Goal: Task Accomplishment & Management: Complete application form

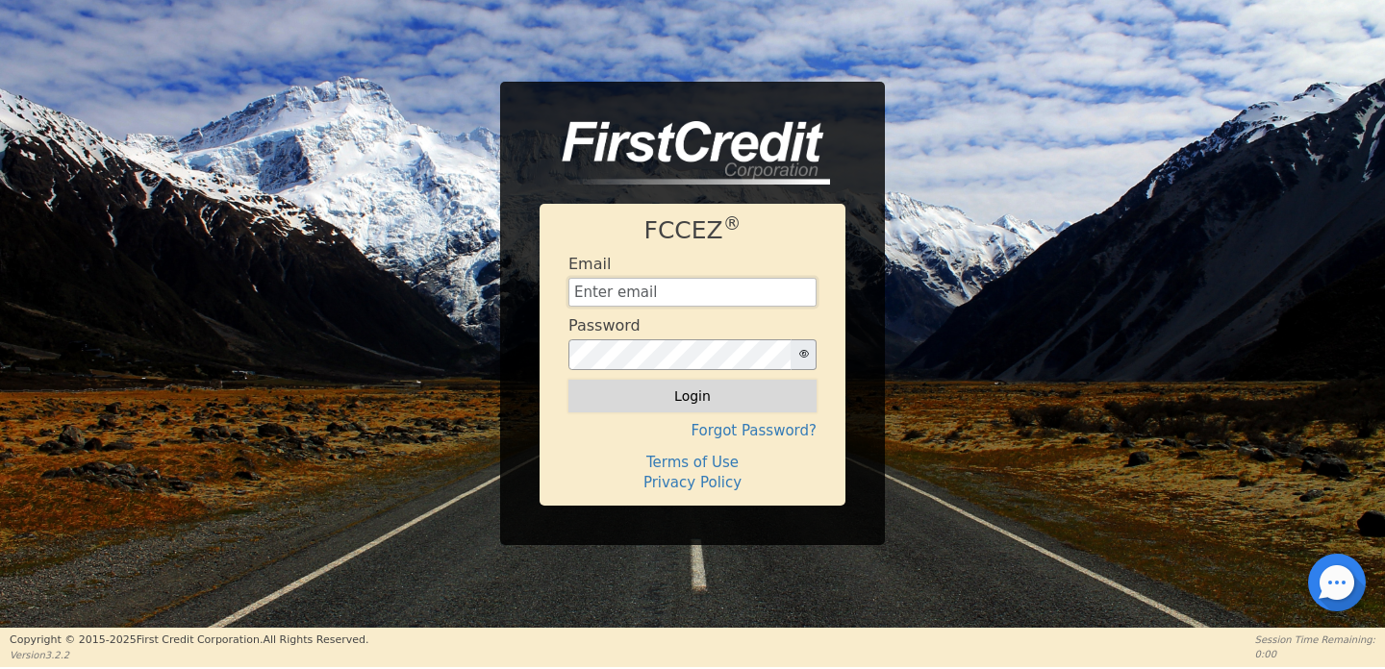
type input "amindrainbow@gmail.com"
click at [715, 394] on button "Login" at bounding box center [692, 396] width 248 height 33
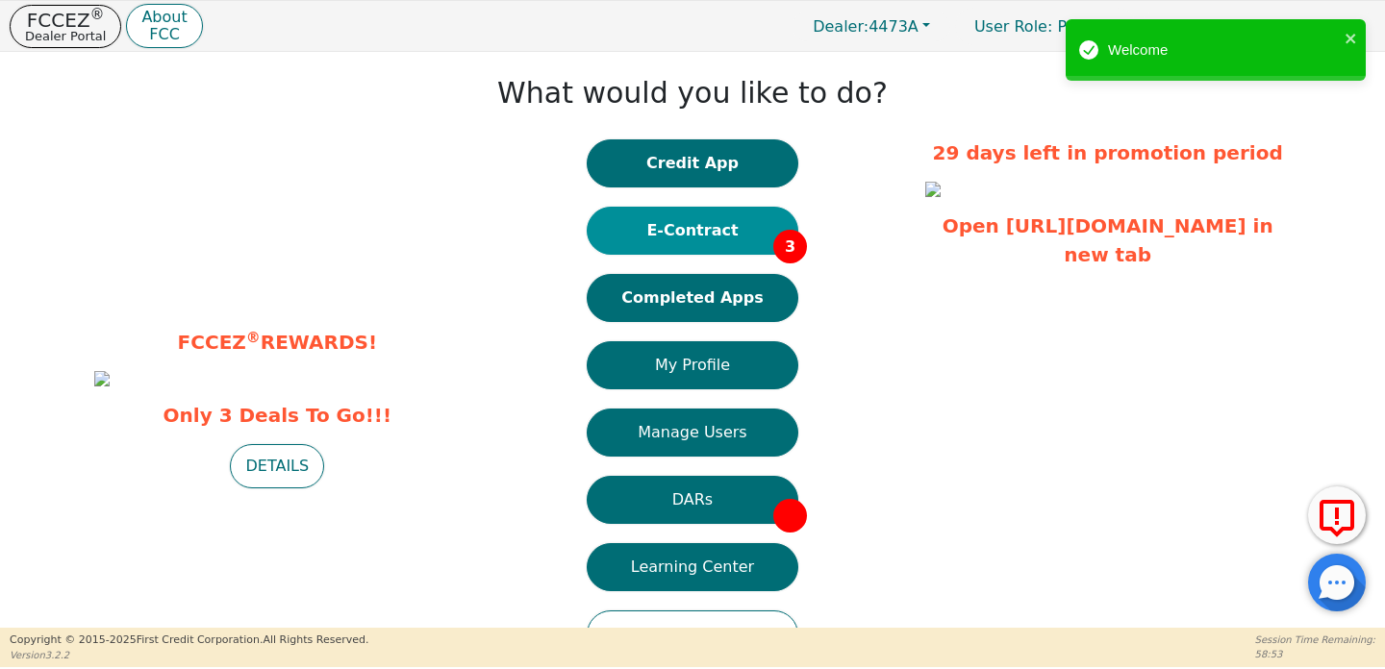
click at [724, 230] on button "E-Contract 3" at bounding box center [693, 231] width 212 height 48
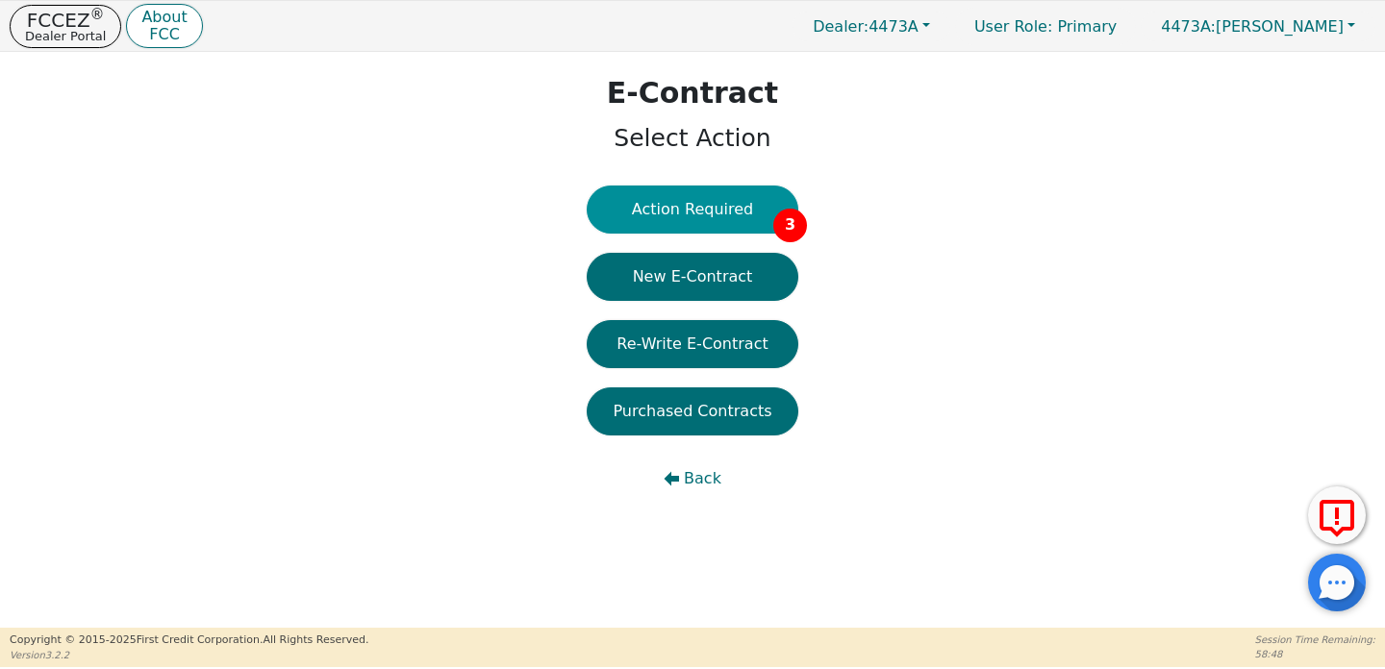
click at [725, 214] on button "Action Required 3" at bounding box center [693, 210] width 212 height 48
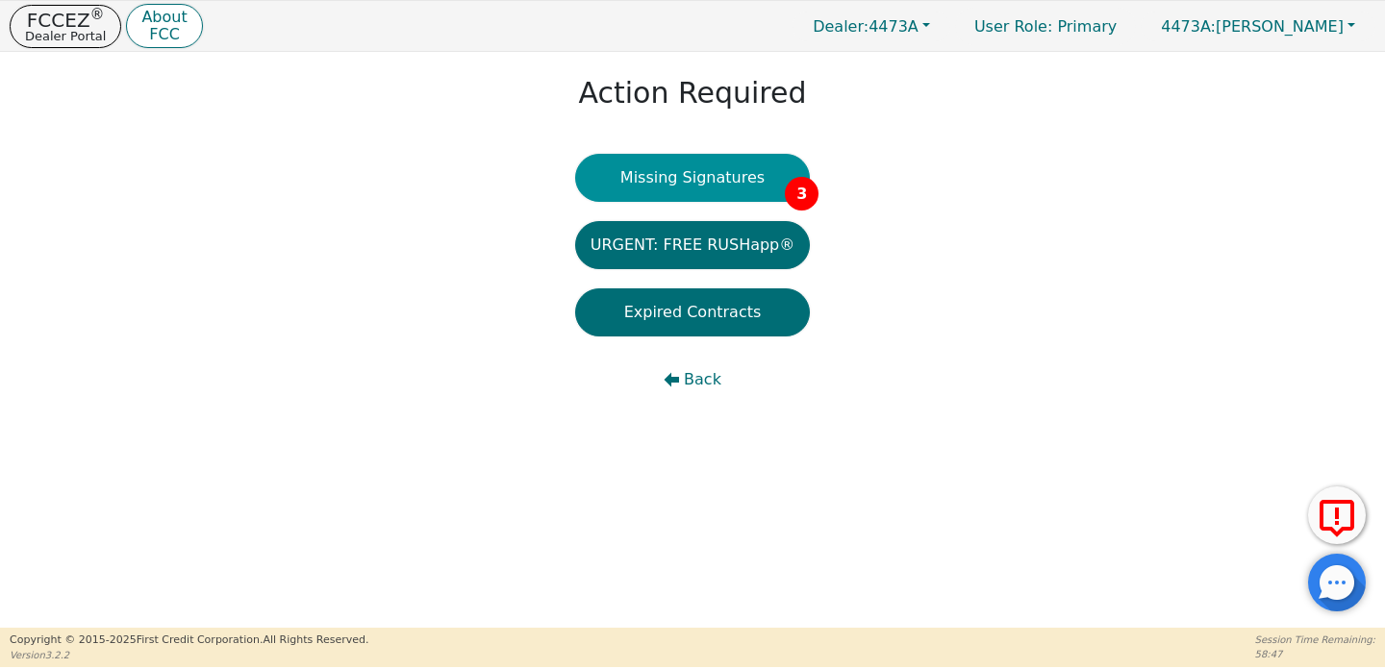
click at [726, 186] on button "Missing Signatures 3" at bounding box center [693, 178] width 236 height 48
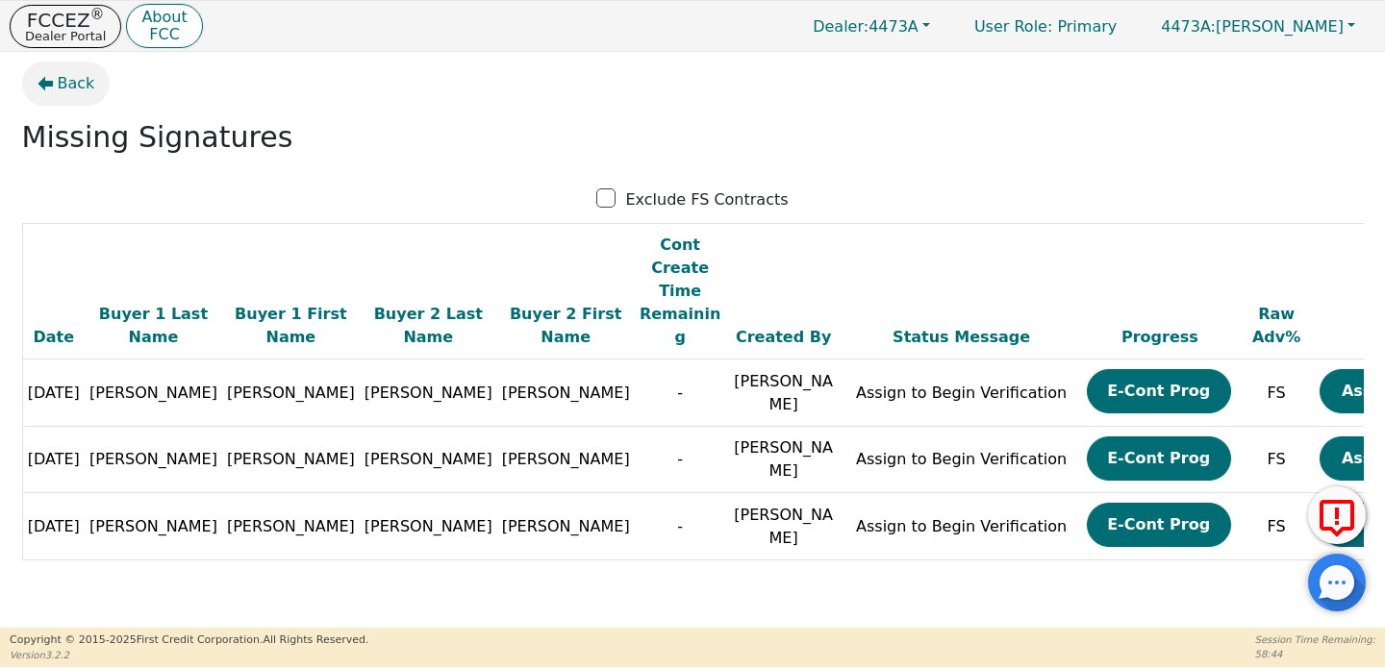
click at [42, 101] on button "Back" at bounding box center [66, 84] width 88 height 44
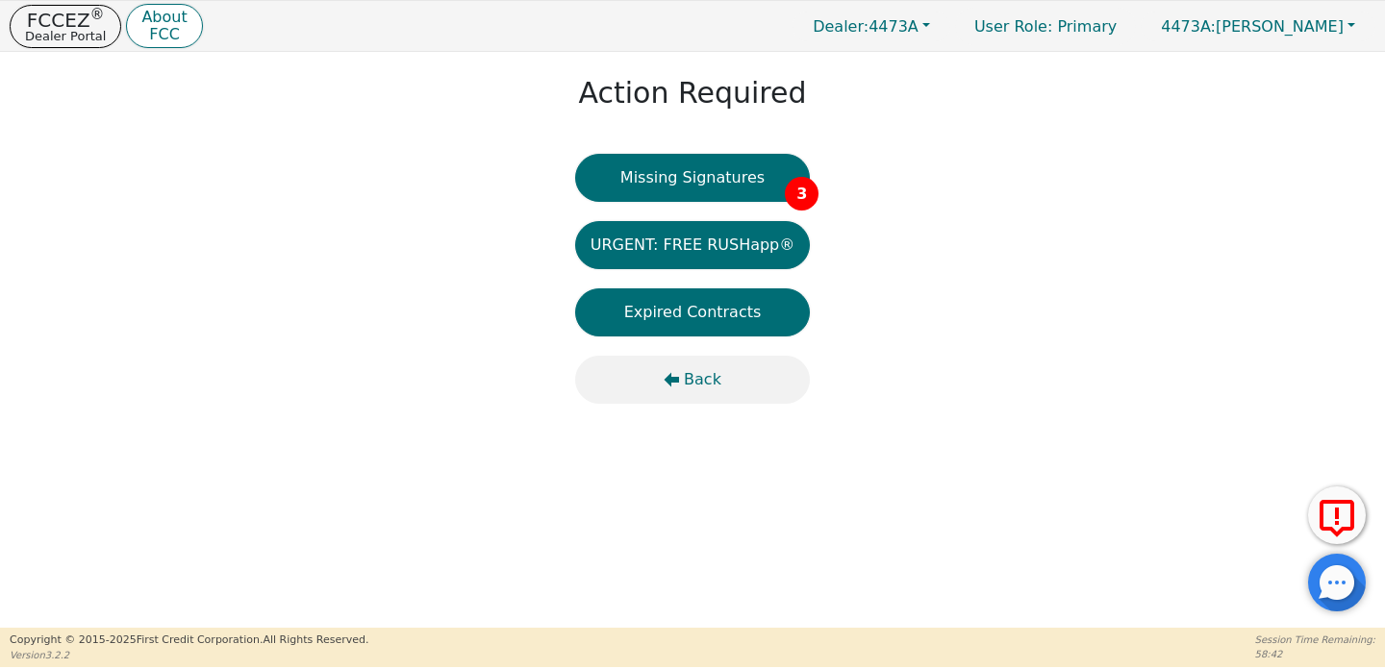
click at [673, 360] on button "Back" at bounding box center [693, 380] width 236 height 48
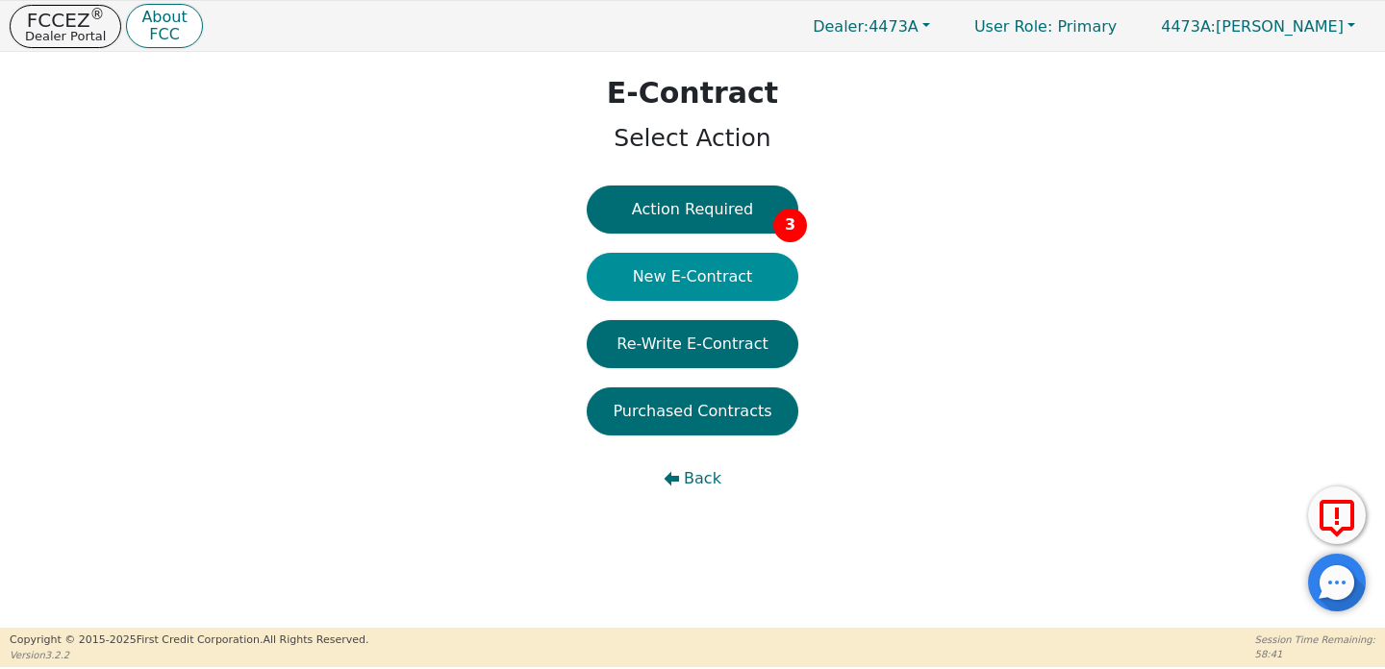
click at [686, 290] on button "New E-Contract" at bounding box center [693, 277] width 212 height 48
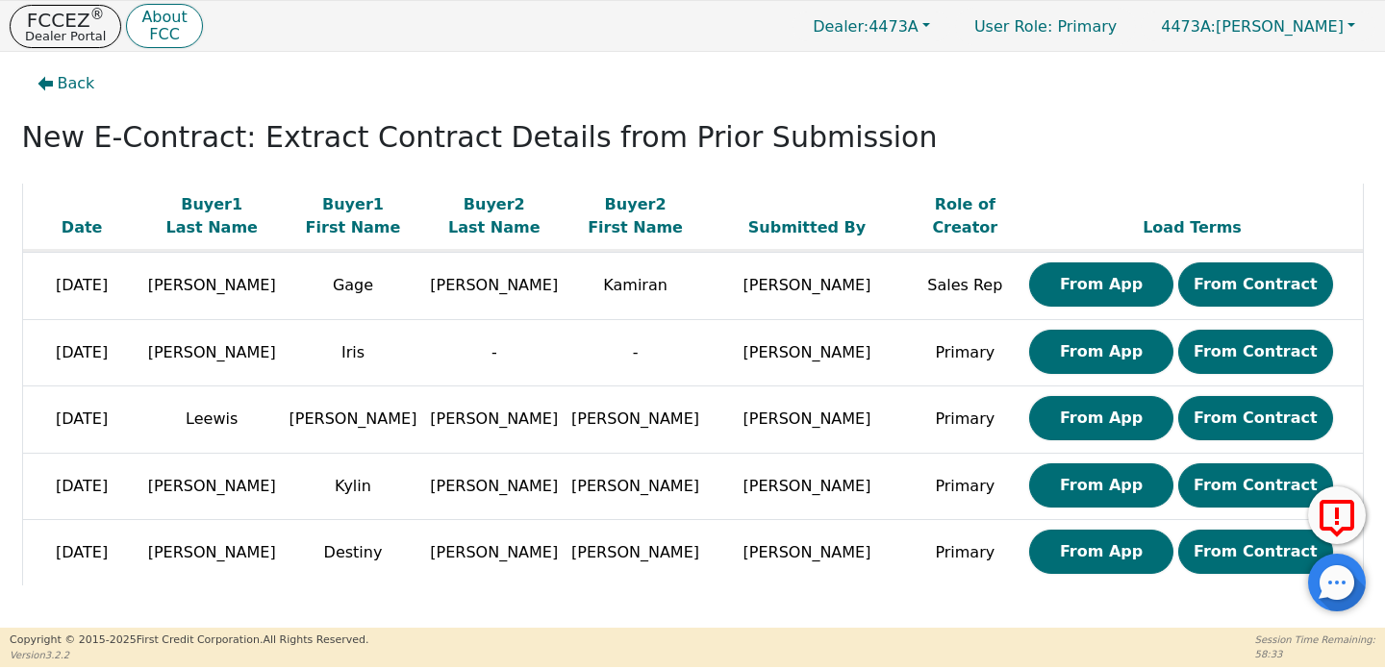
scroll to position [268, 0]
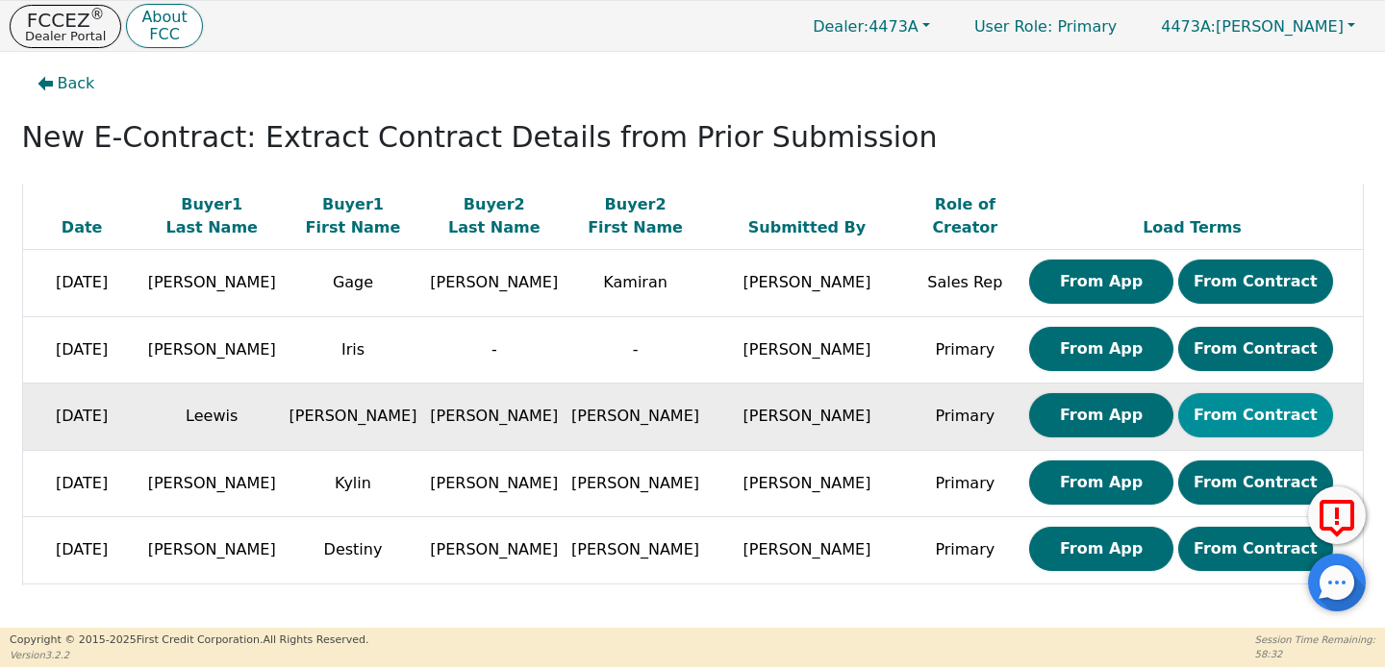
click at [1207, 426] on button "From Contract" at bounding box center [1255, 415] width 155 height 44
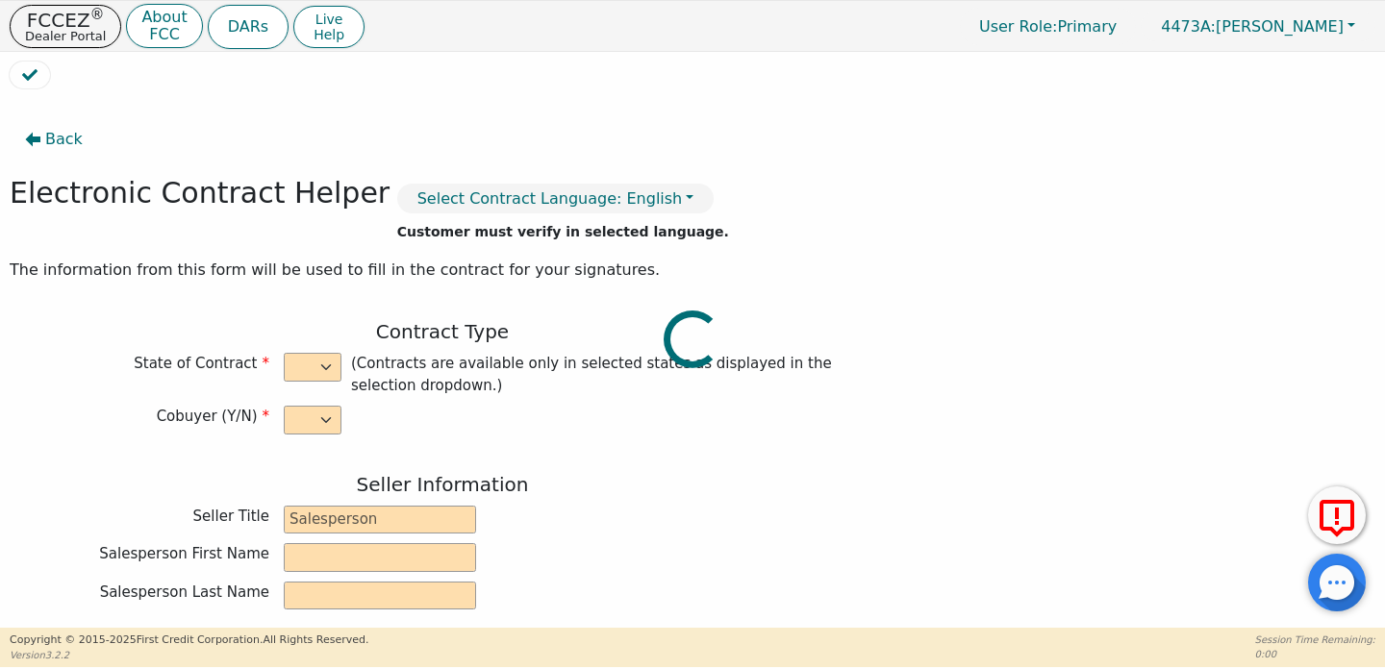
select select "y"
type input "Area Distributor"
type input "Megan"
type input "Bunch"
type input "A&M INDUSTRIES LLC"
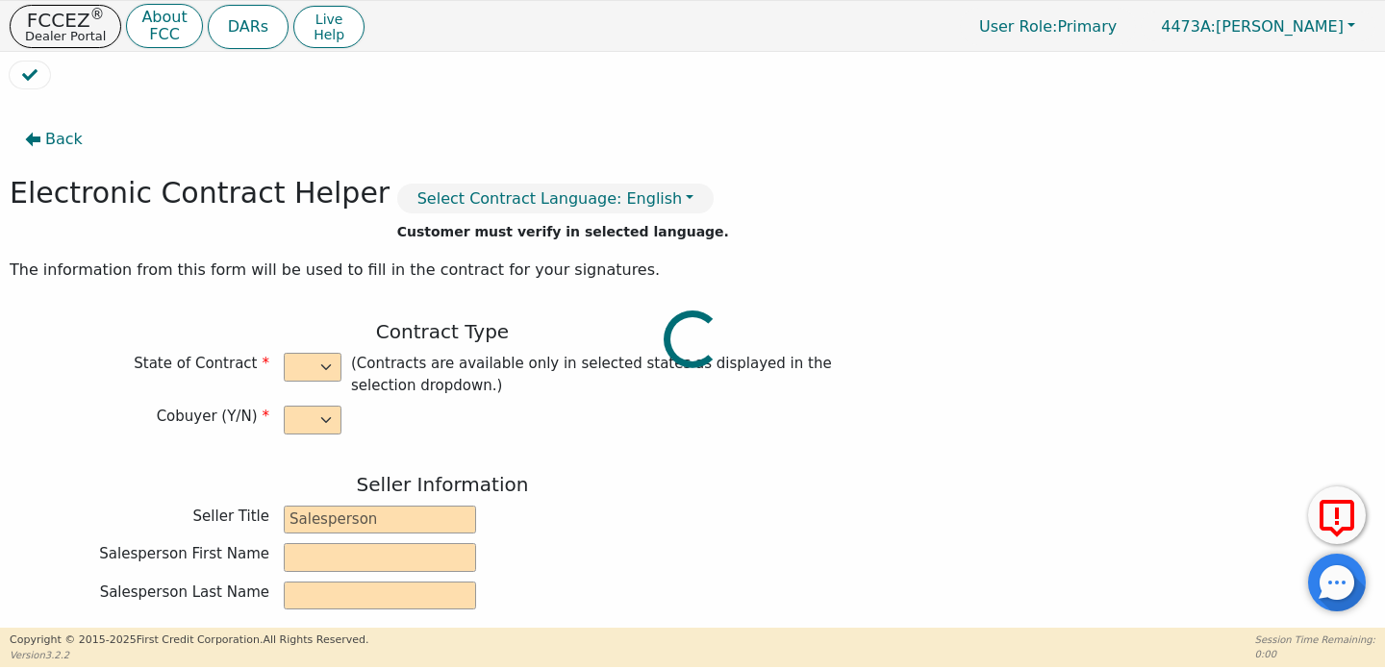
type input "2221 DALTON PIKE"
type input "CLEVELAND"
select select "TN"
type input "37311"
type input "Rainbow"
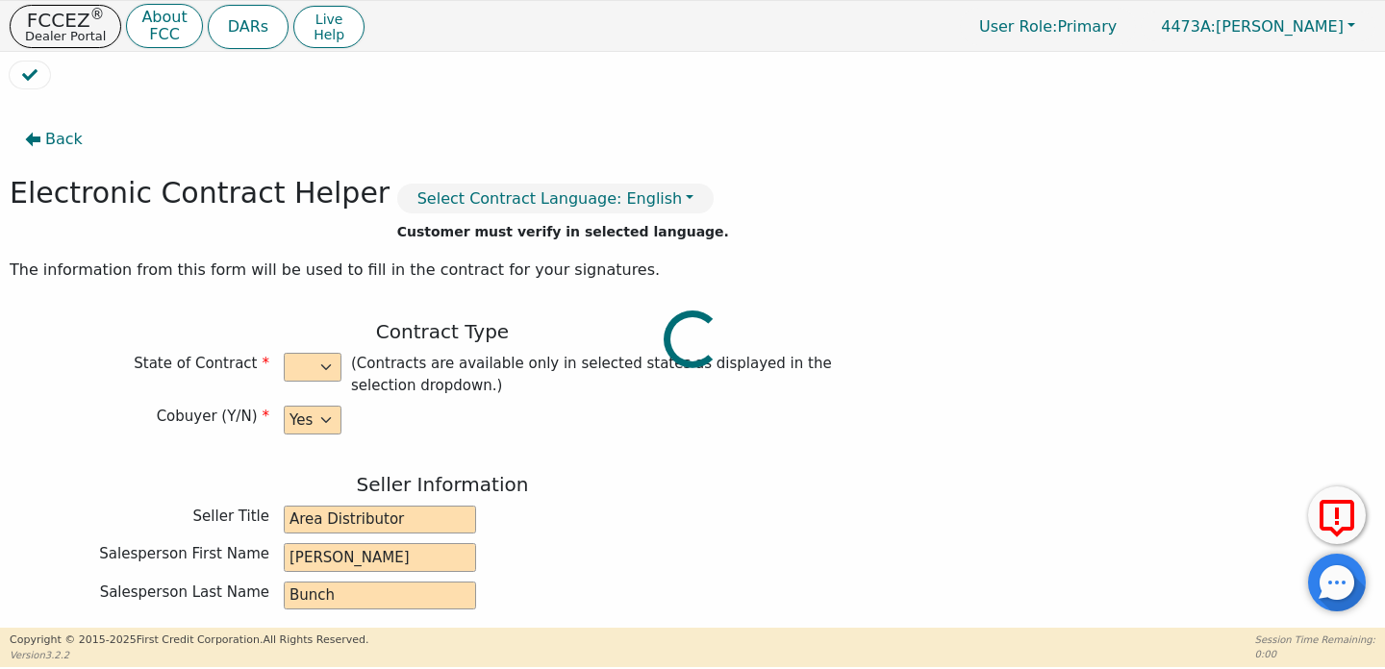
type input "SRX"
type input "22780955"
type input "Chistopher"
type input "Leewis"
type input "chrislewis5541@live.com"
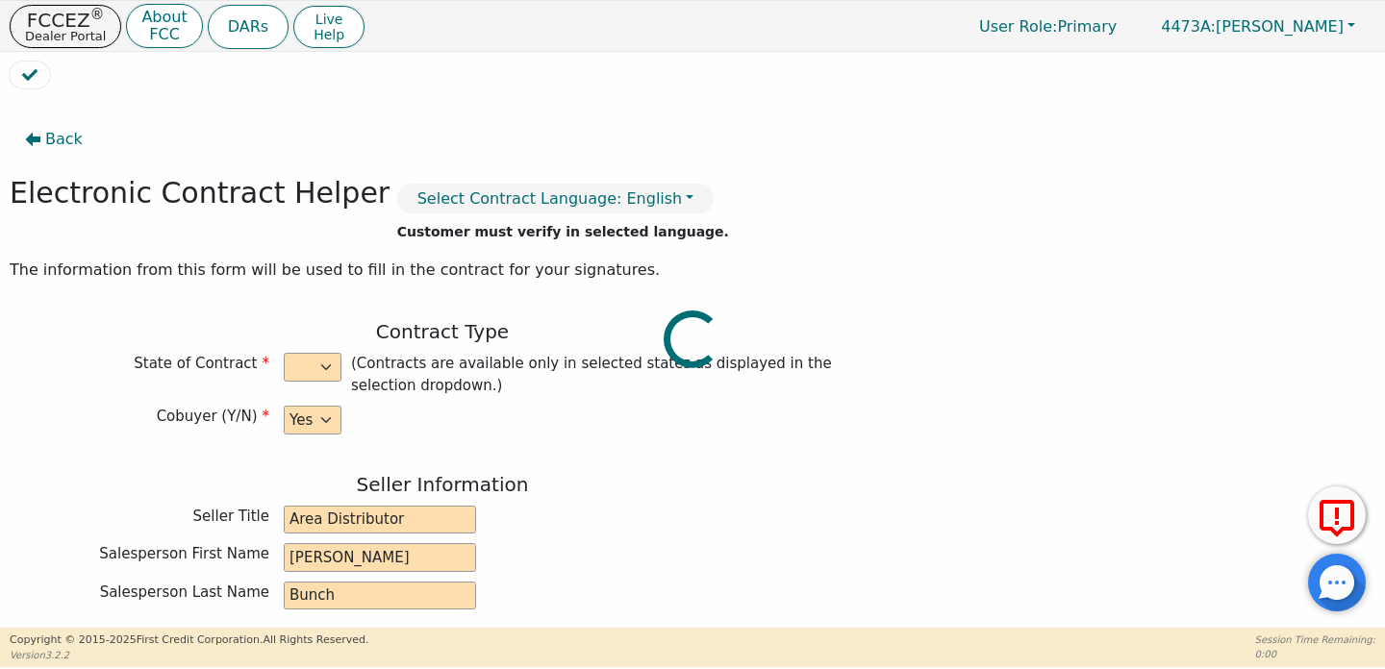
type input "chrislewis5541@live.com"
type input "Jennifer"
type input "Lewis"
type input "jenwalker1975@gmail.com"
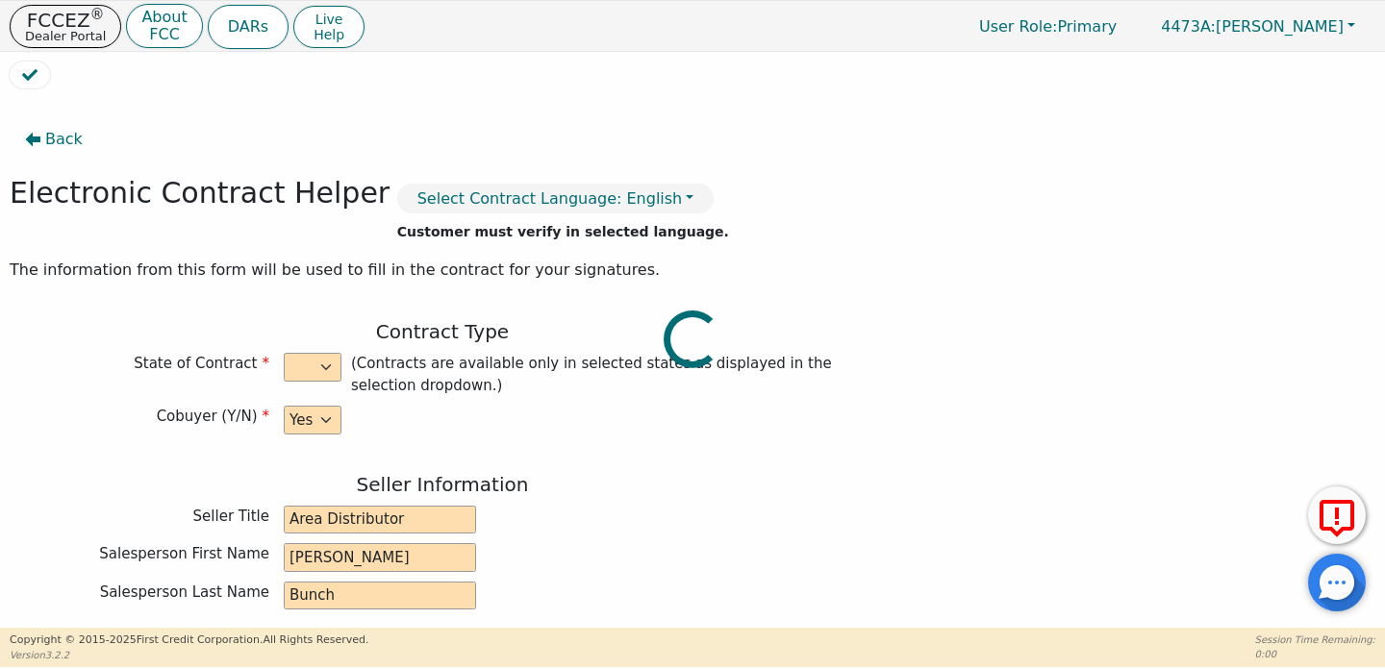
type input "2 hickory circle"
type input "Rossville"
type input "Walker"
select select "GA"
type input "30741"
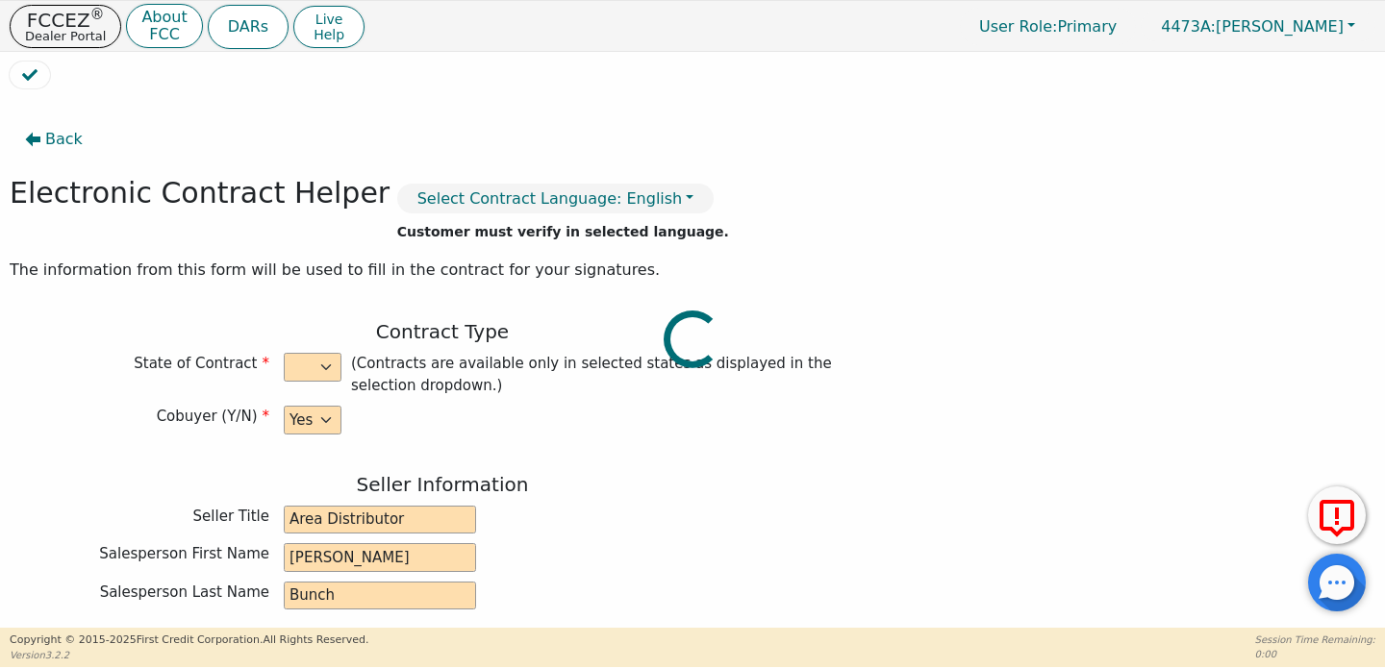
type input "2025-09-02"
type input "20.79"
type input "2025-09-07"
type input "36"
type input "0"
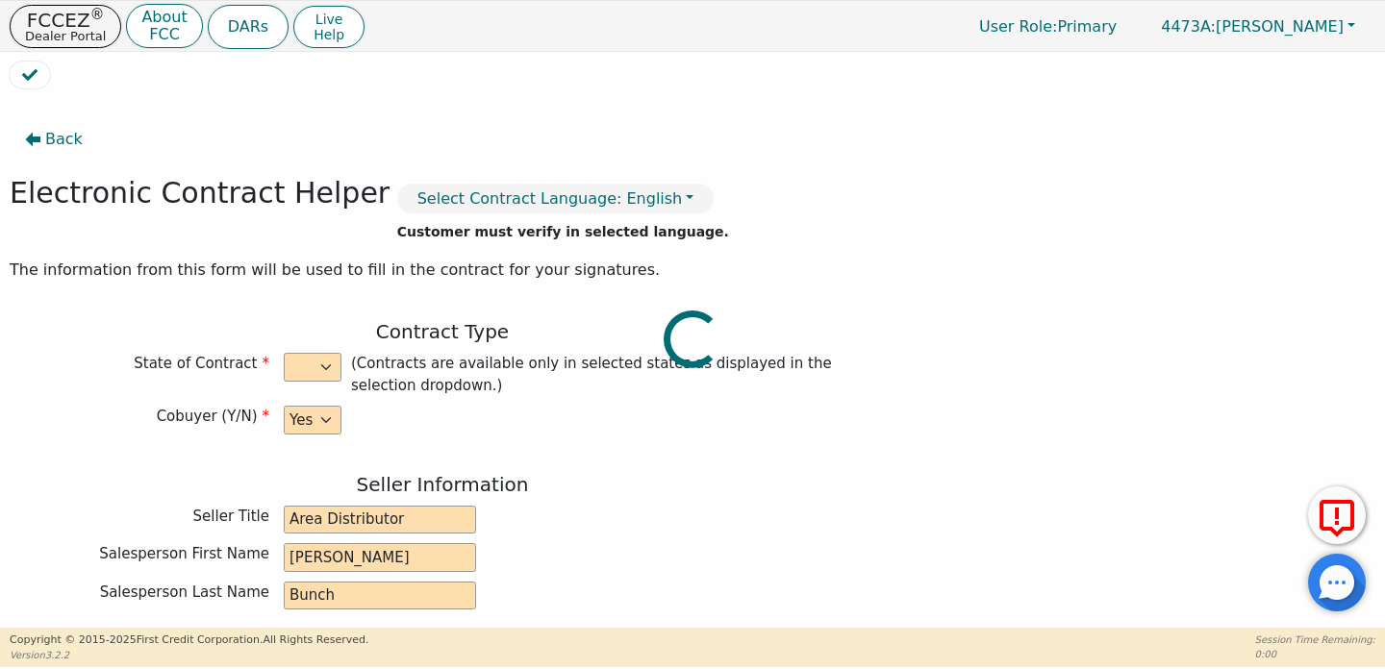
type input "3698.00"
type input "9.75"
type input "360.56"
type input "0.00"
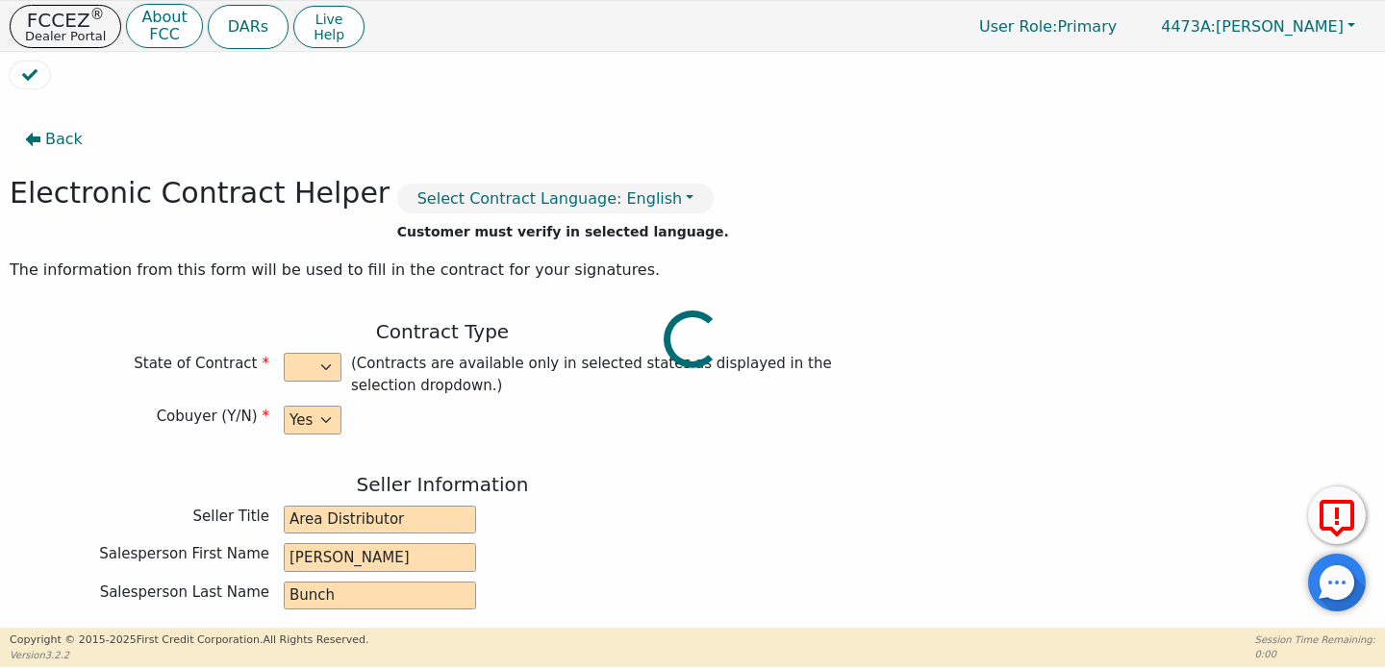
type input "4058.56"
type input "5426.64"
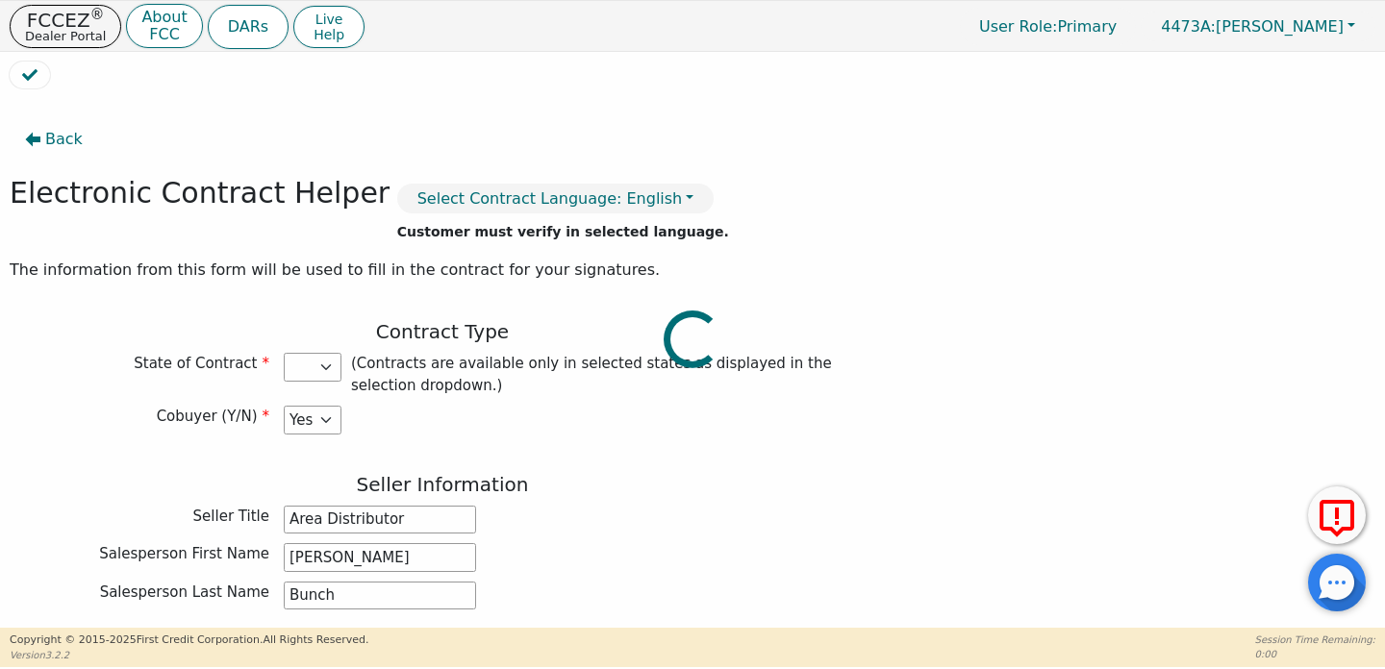
select select "GA"
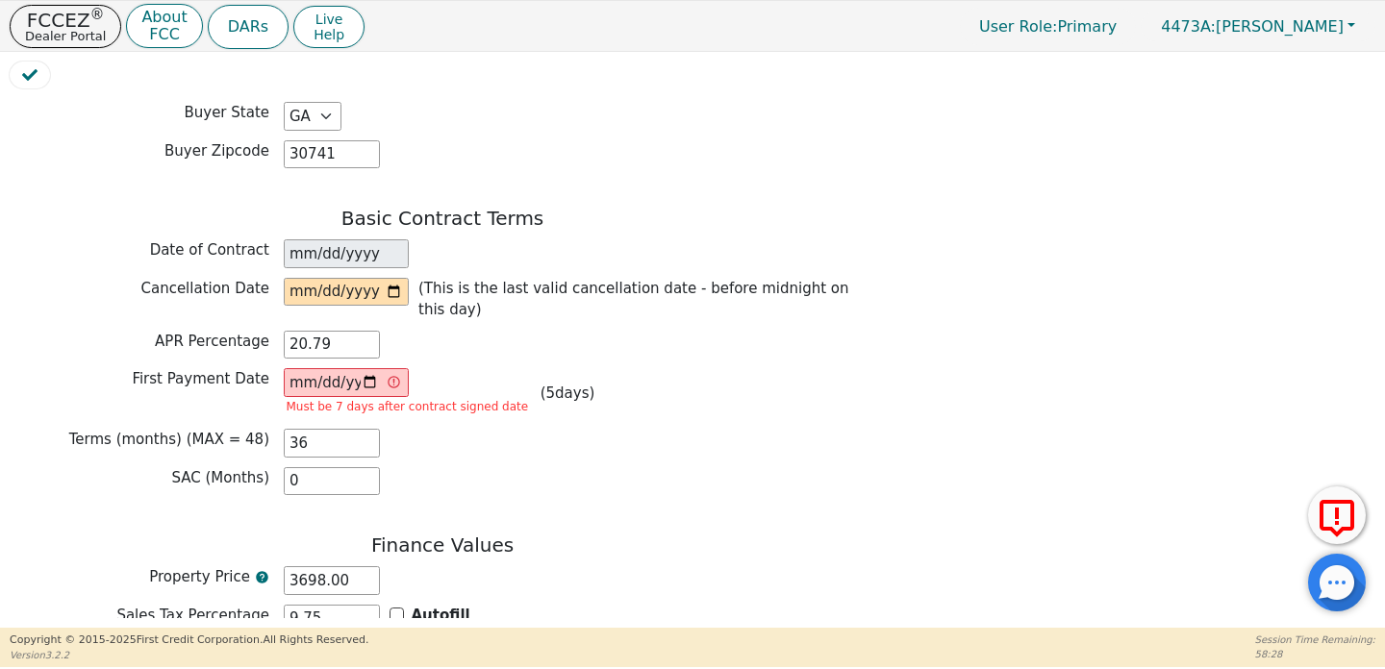
scroll to position [1406, 0]
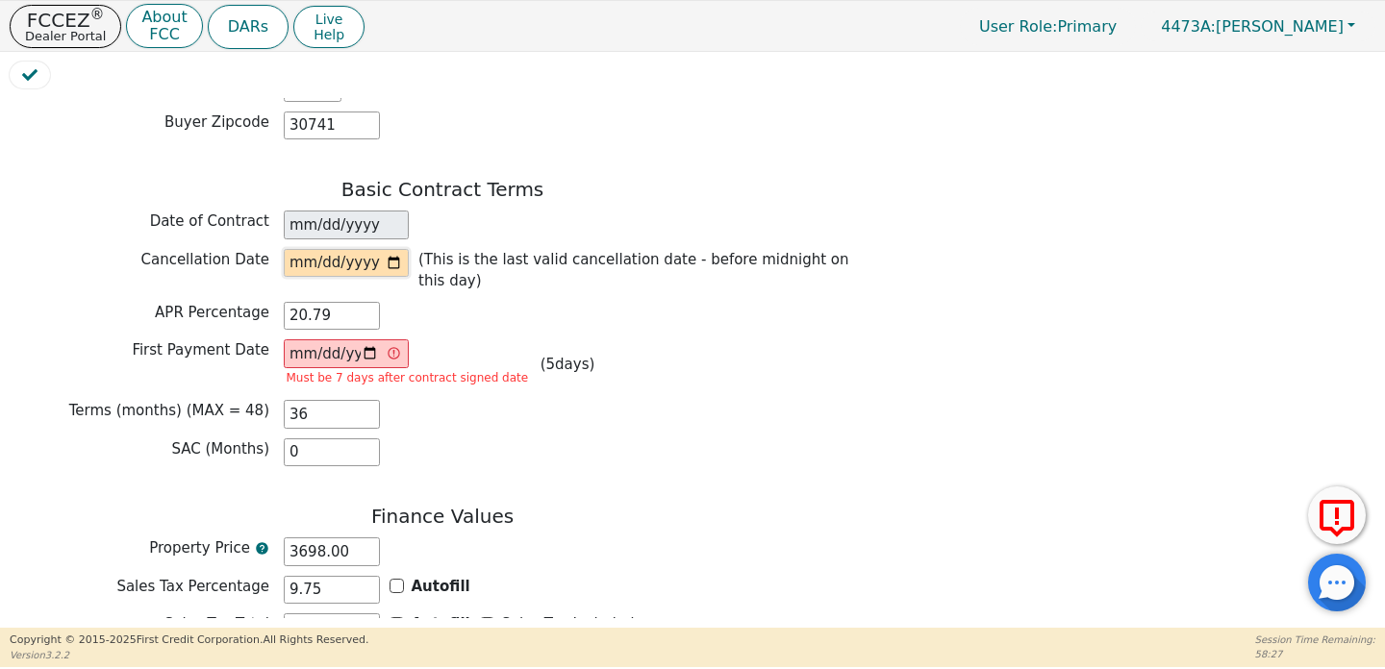
click at [382, 255] on input "date" at bounding box center [346, 263] width 125 height 29
click at [401, 249] on input "date" at bounding box center [346, 263] width 125 height 29
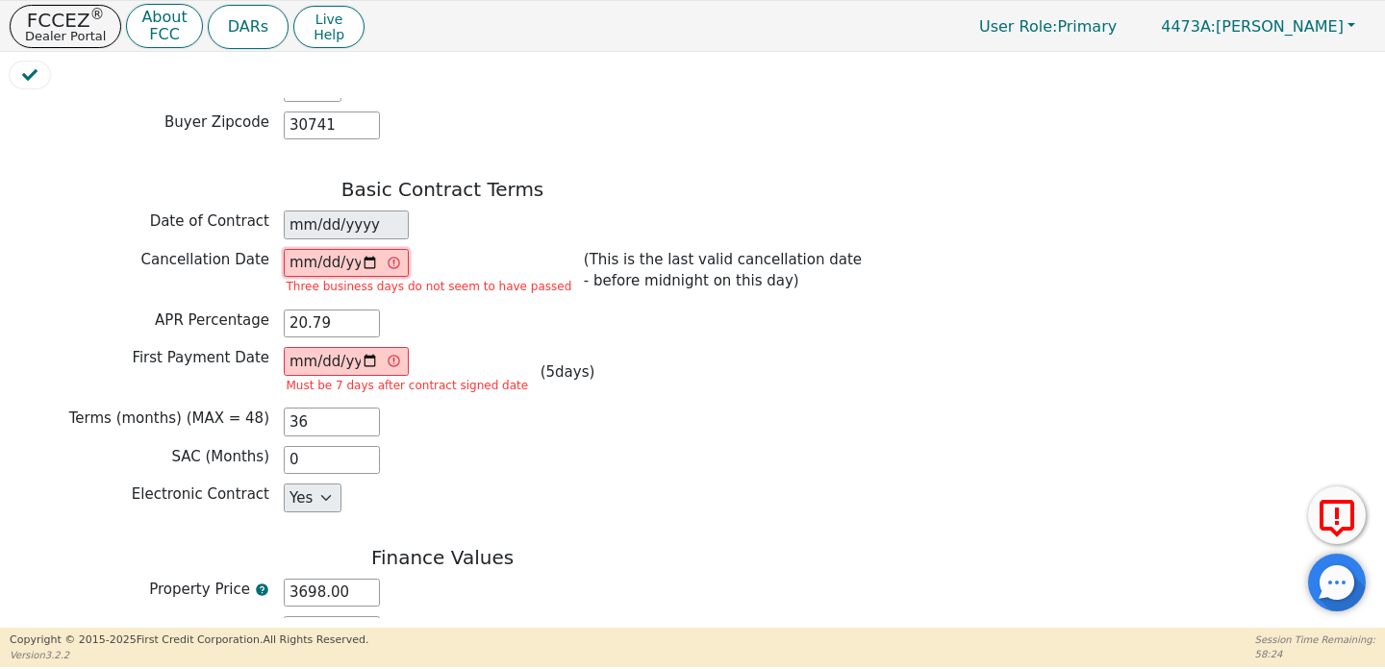
click at [378, 249] on input "2025-09-04" at bounding box center [346, 263] width 125 height 29
type input "2025-09-05"
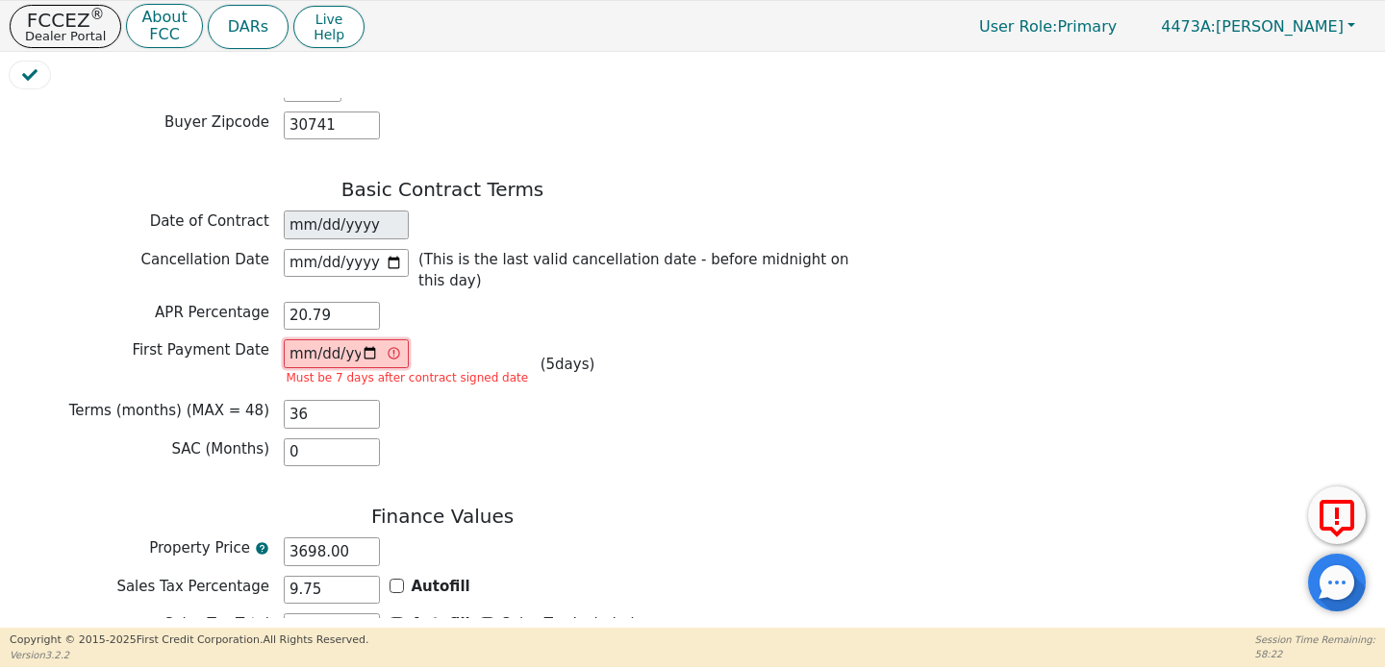
click at [383, 340] on input "2025-09-07" at bounding box center [346, 354] width 125 height 29
click at [384, 340] on input "2025-09-07" at bounding box center [346, 354] width 125 height 29
click at [367, 340] on input "2025-09-07" at bounding box center [346, 354] width 125 height 29
type input "2025-09-09"
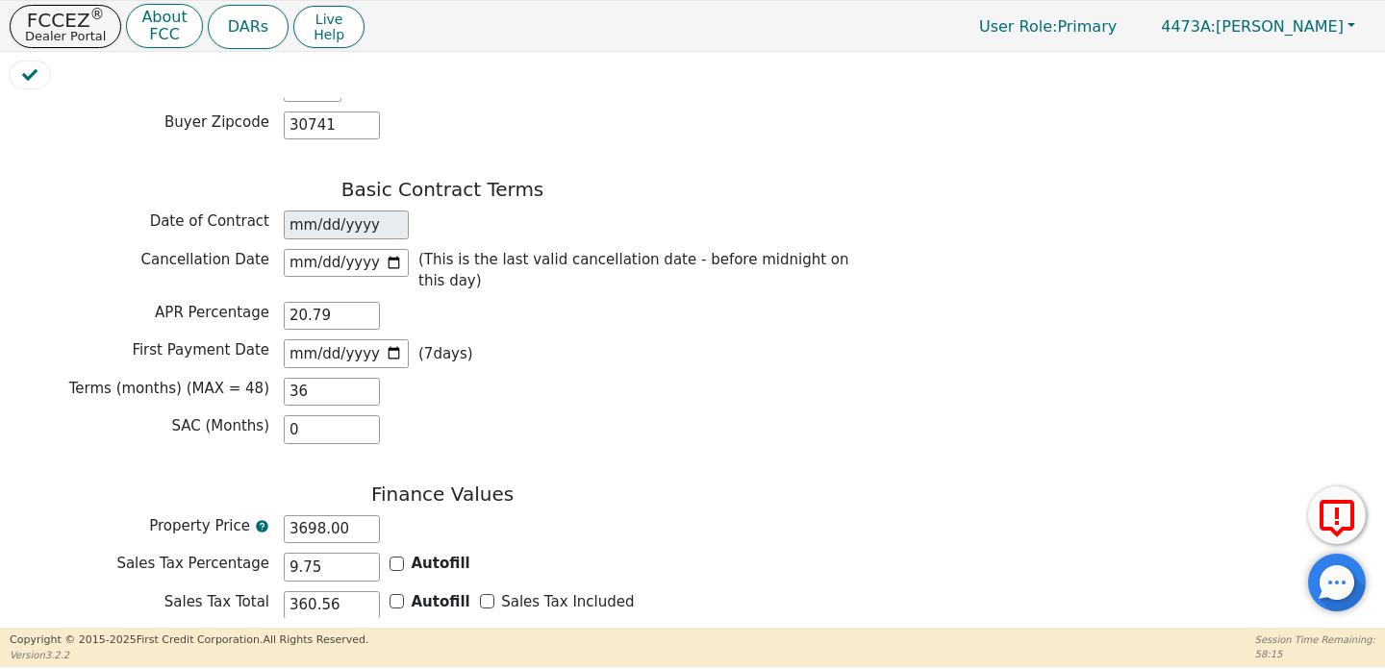
click at [463, 431] on div "SAC (Months) 0" at bounding box center [443, 433] width 866 height 34
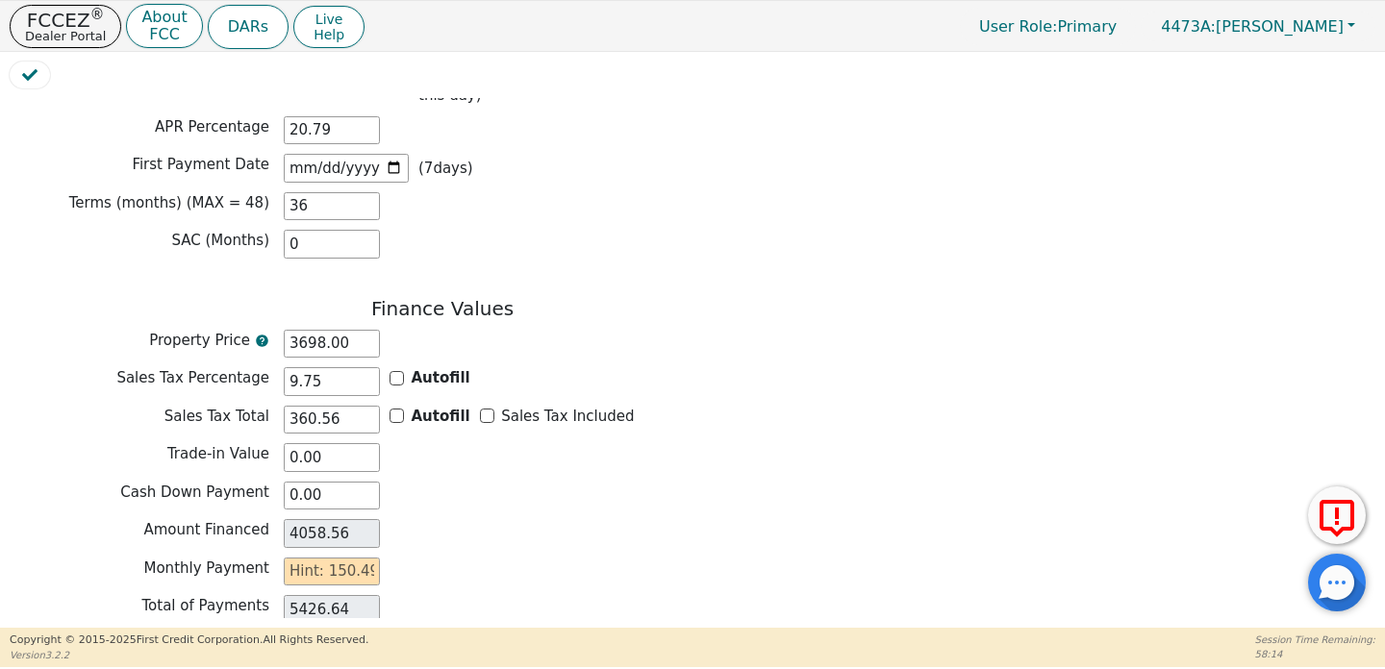
scroll to position [1702, 0]
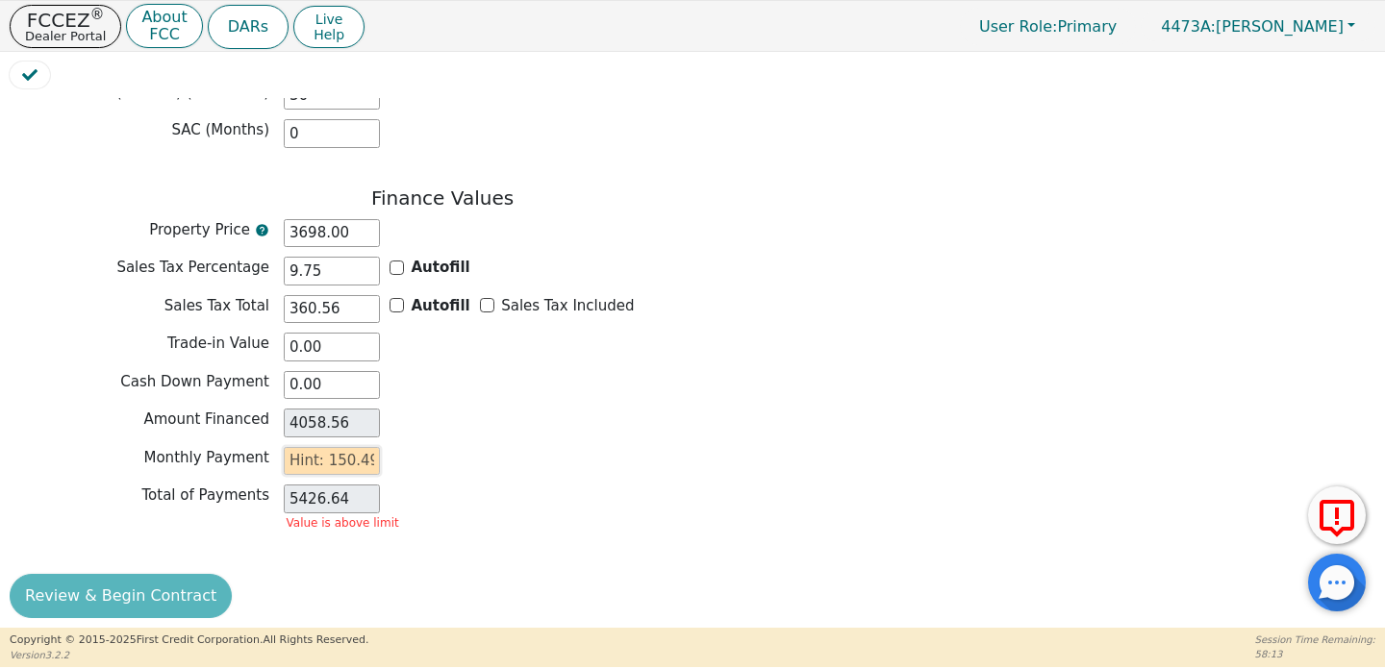
click at [371, 448] on input "text" at bounding box center [332, 461] width 96 height 29
type input "1"
type input "36.00"
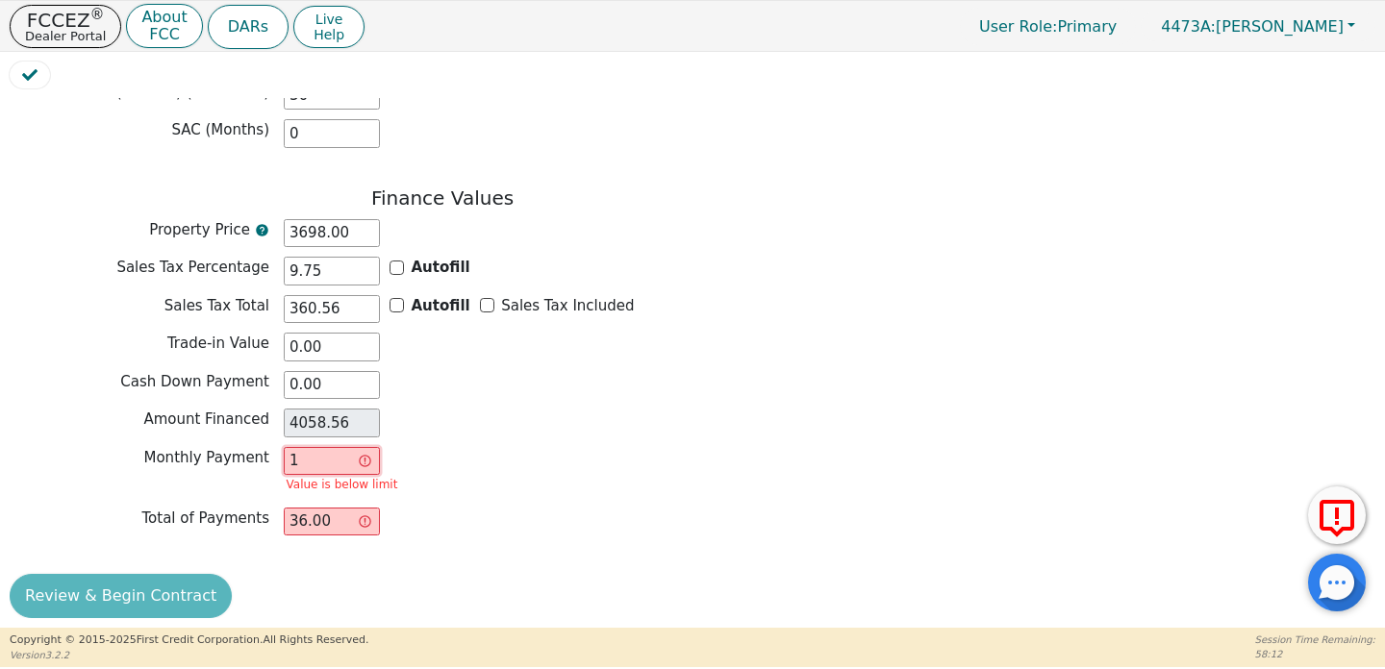
type input "15"
type input "540.00"
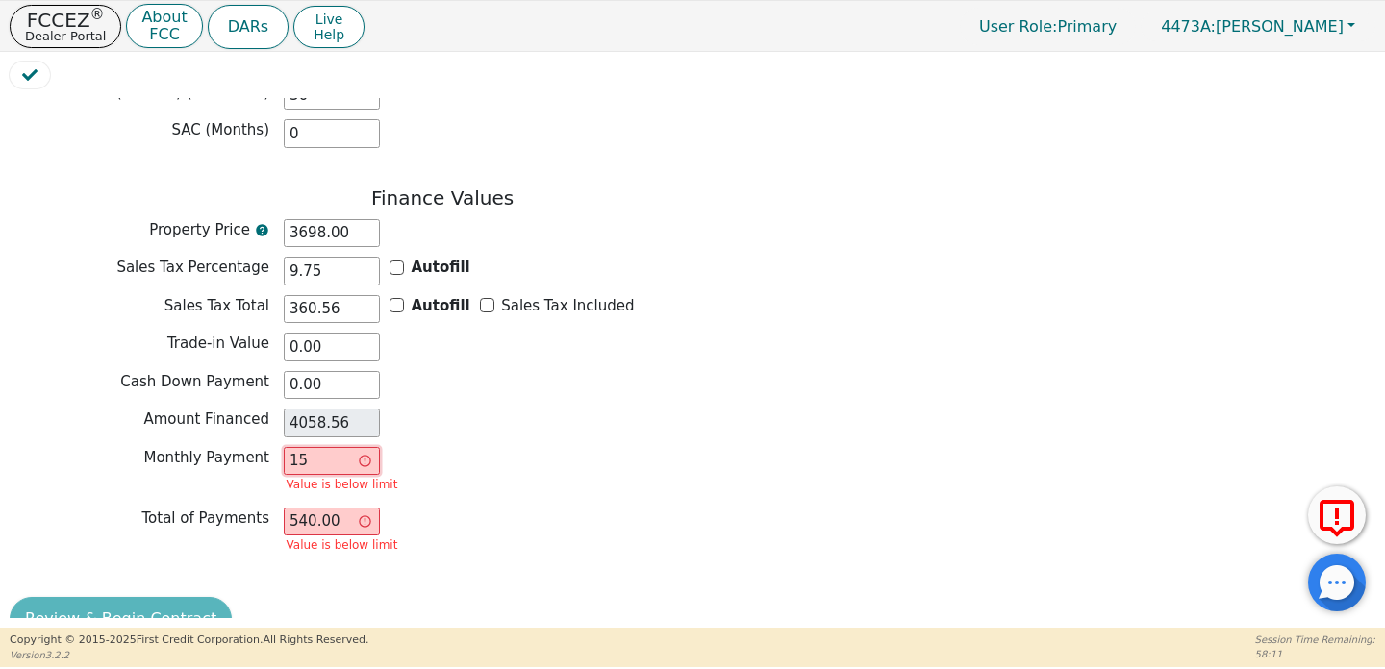
type input "150"
type input "5400.00"
type input "150.4"
type input "5414.40"
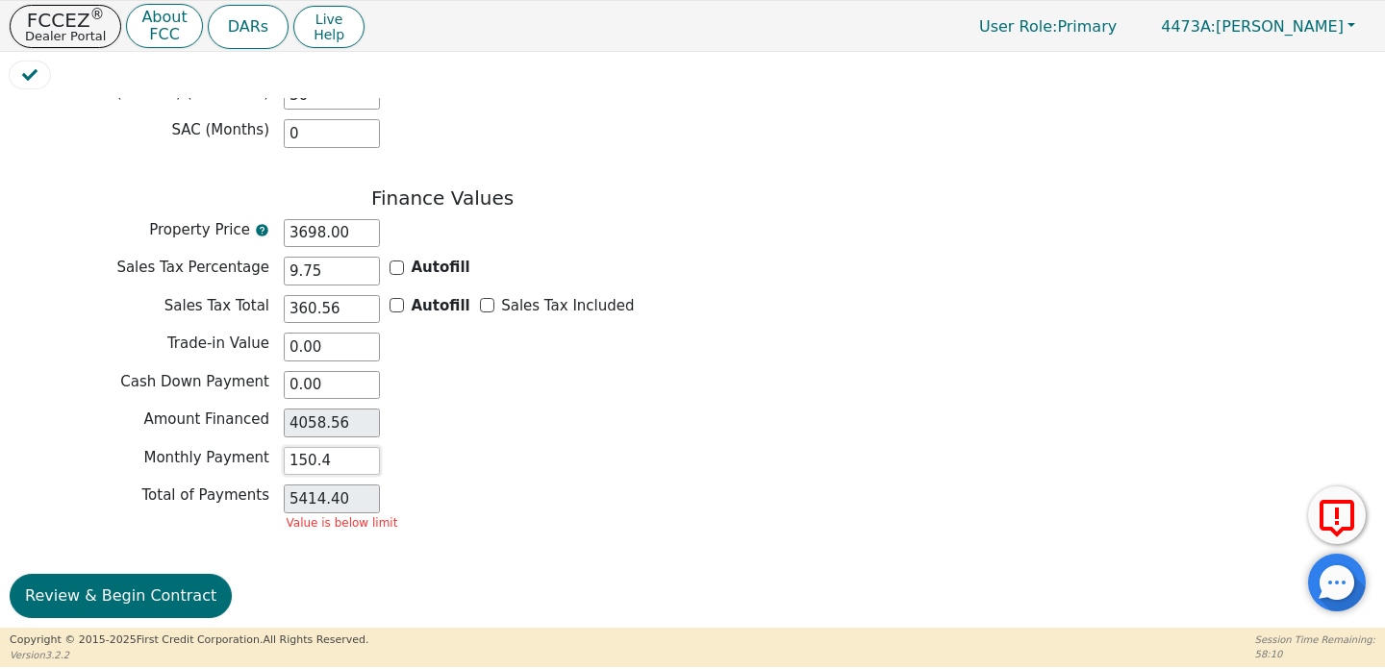
type input "150.49"
type input "5417.64"
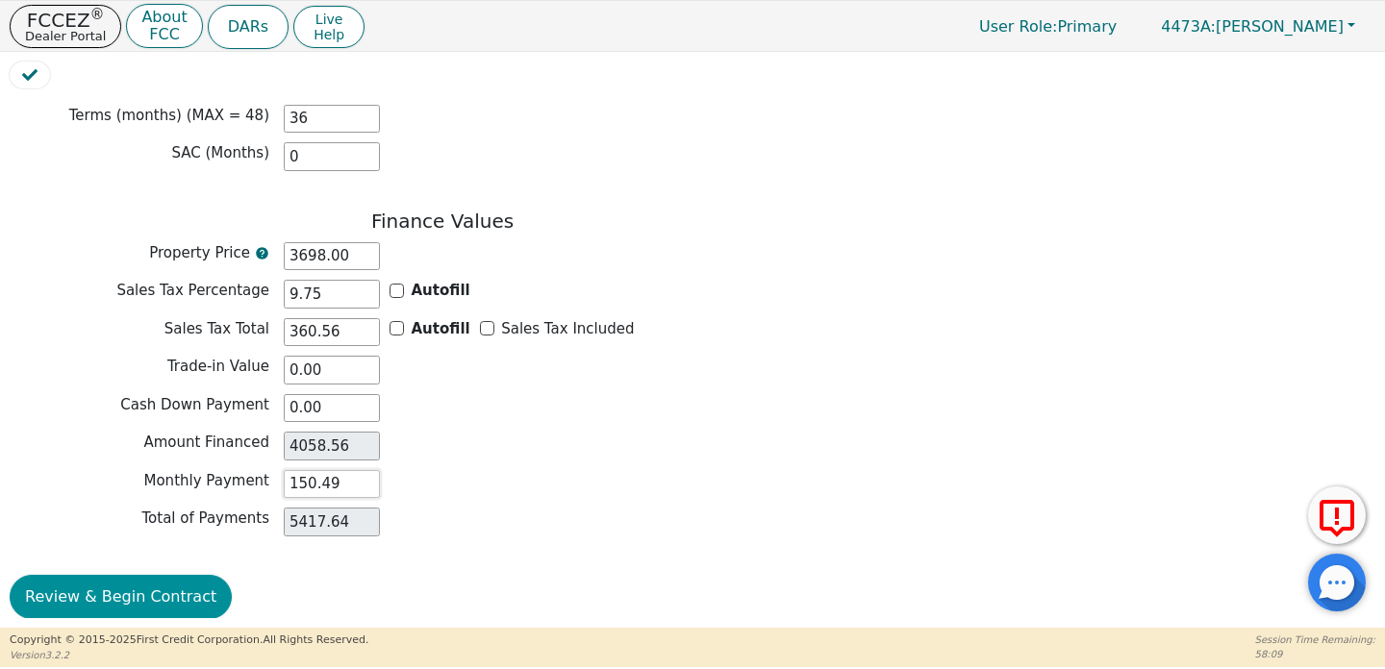
type input "150.49"
click at [138, 575] on button "Review & Begin Contract" at bounding box center [121, 597] width 222 height 44
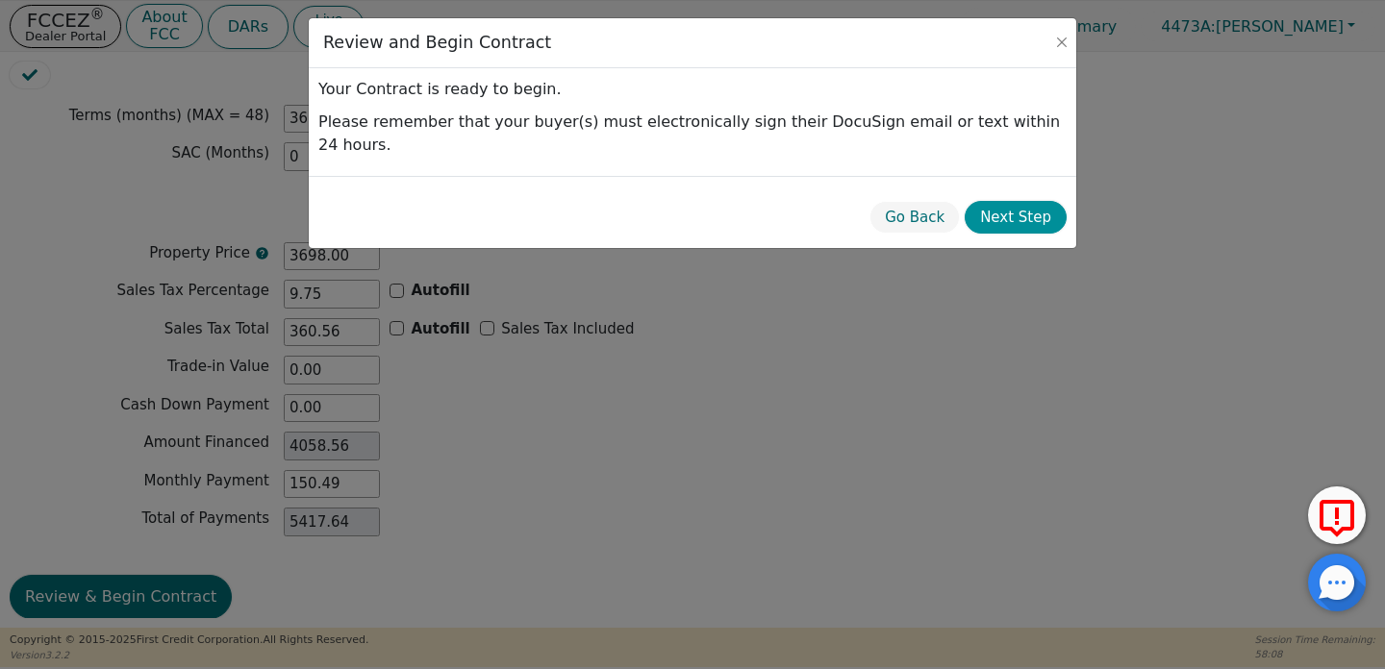
click at [1016, 201] on button "Next Step" at bounding box center [1016, 218] width 102 height 34
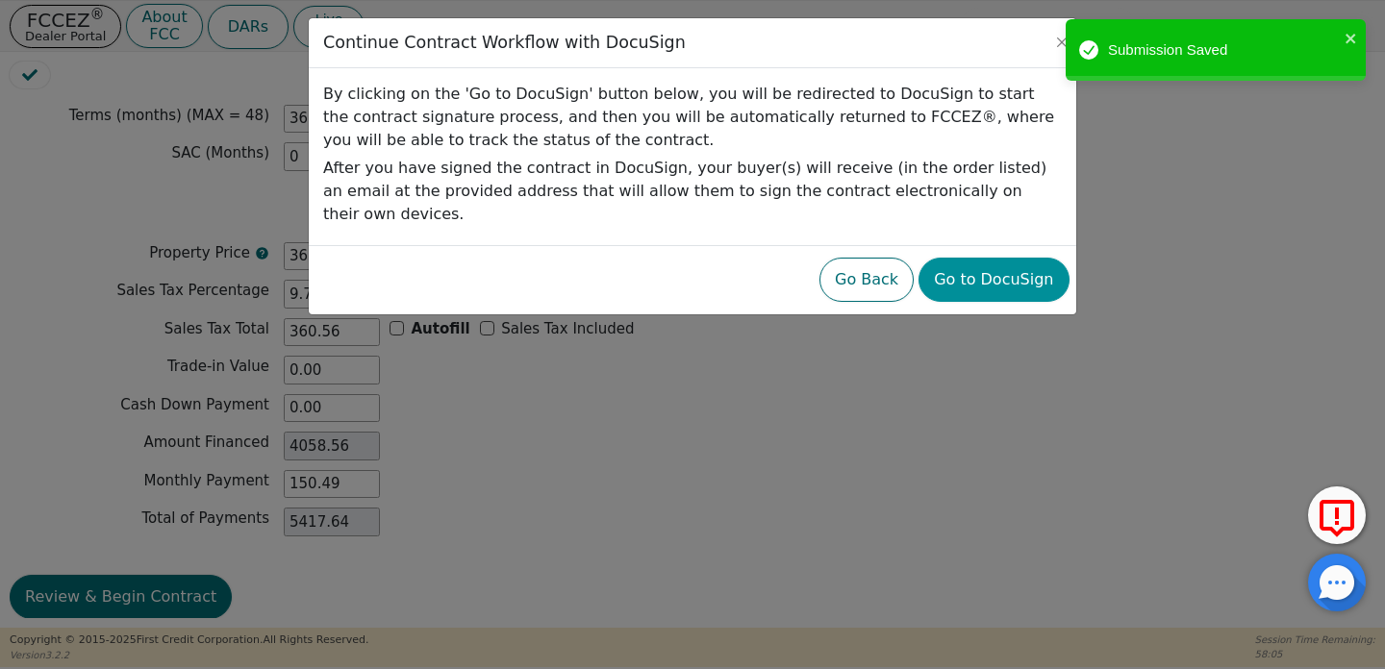
click at [996, 278] on button "Go to DocuSign" at bounding box center [994, 280] width 150 height 44
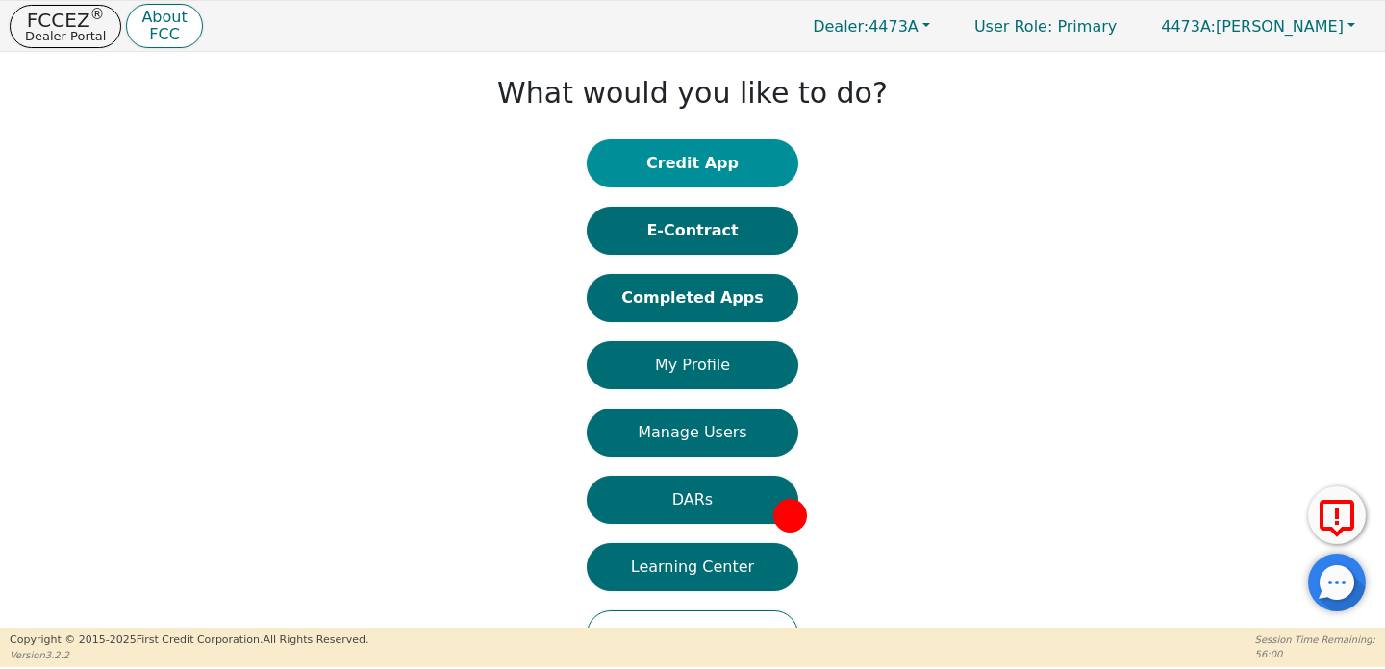
click at [743, 145] on button "Credit App" at bounding box center [693, 163] width 212 height 48
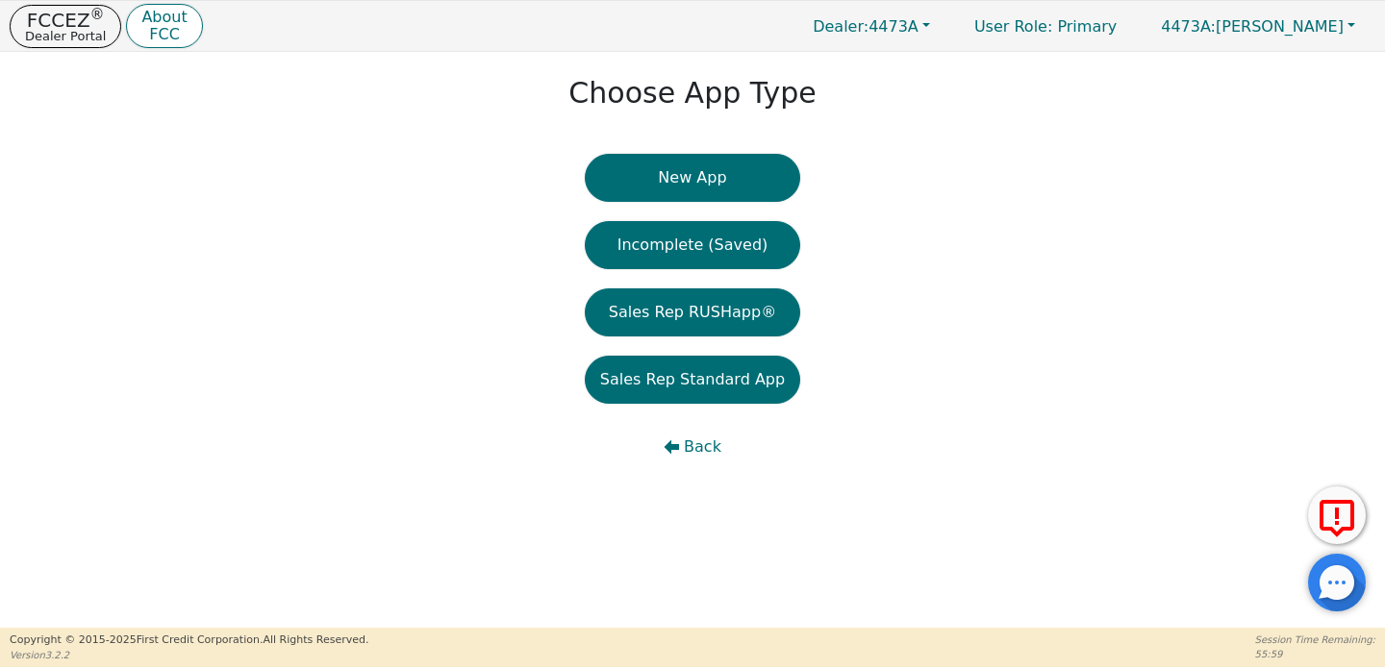
click at [722, 168] on button "New App" at bounding box center [692, 178] width 215 height 48
